Goal: Information Seeking & Learning: Understand process/instructions

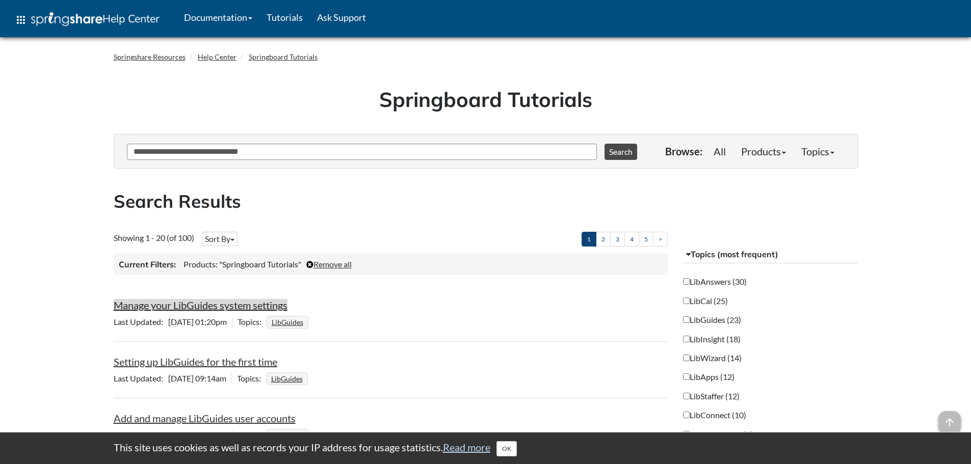
click at [252, 303] on link "Manage your LibGuides system settings" at bounding box center [201, 305] width 174 height 12
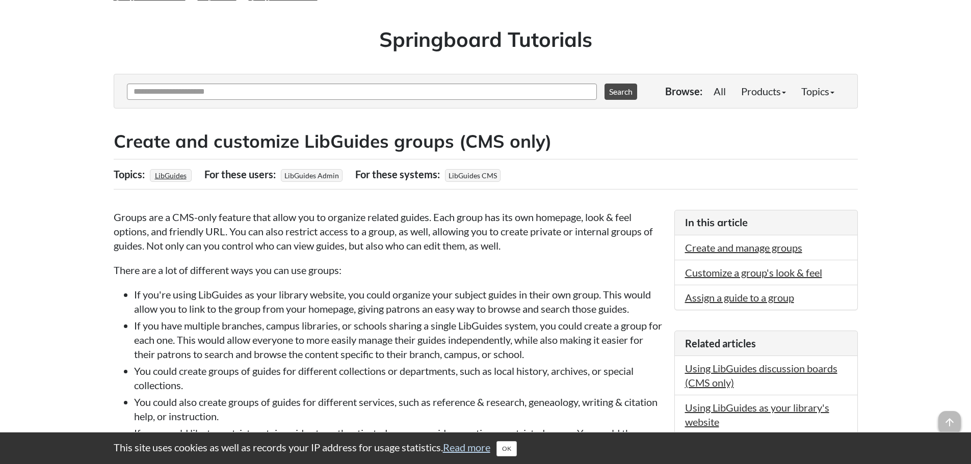
scroll to position [61, 0]
click at [779, 277] on link "Customize a group's look & feel" at bounding box center [753, 272] width 137 height 12
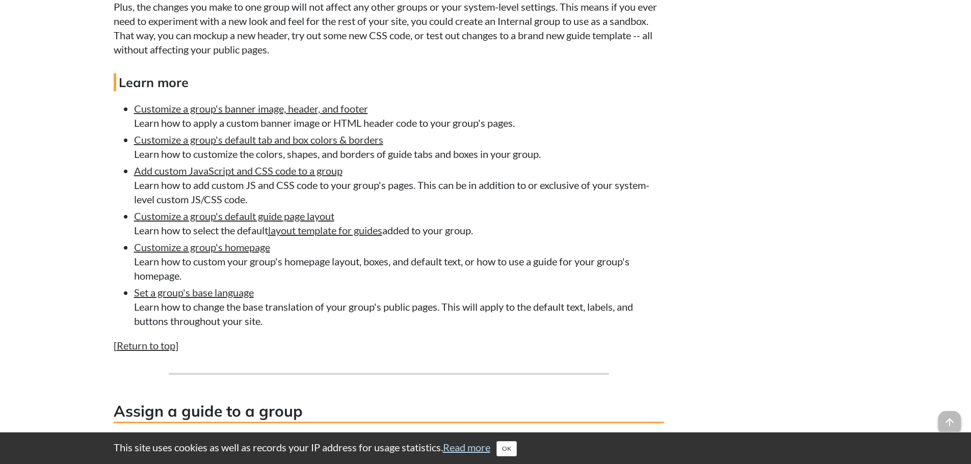
scroll to position [1936, 0]
click at [212, 216] on link "Customize a group's default guide page layout" at bounding box center [234, 216] width 200 height 12
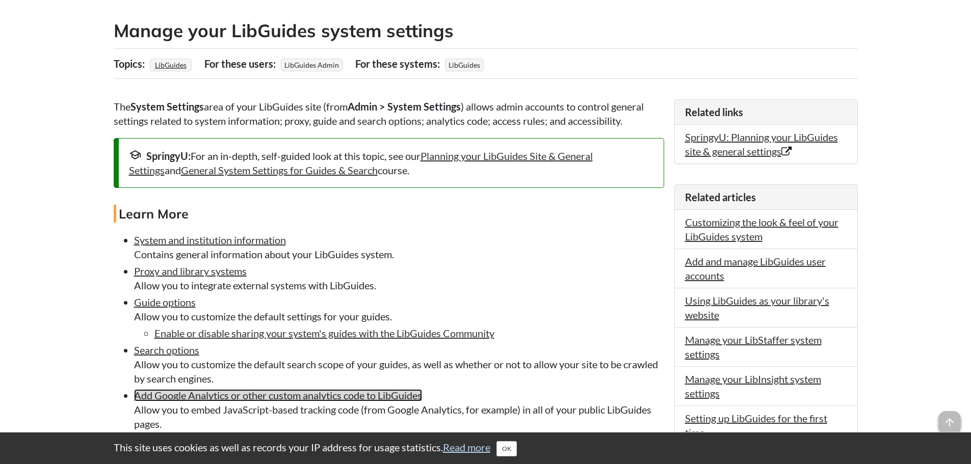
scroll to position [171, 0]
